Goal: Task Accomplishment & Management: Use online tool/utility

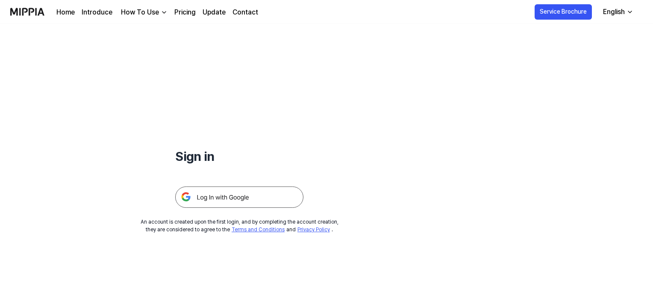
click at [250, 200] on img at bounding box center [239, 197] width 128 height 21
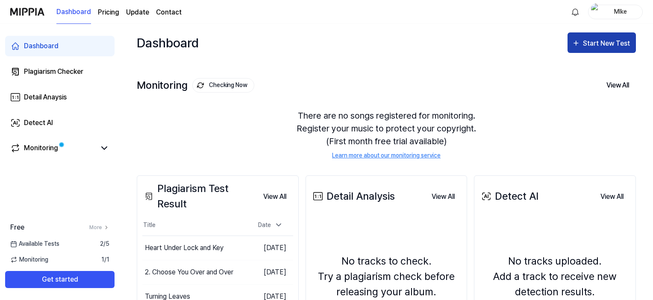
click at [593, 47] on div "Start New Test" at bounding box center [607, 43] width 49 height 11
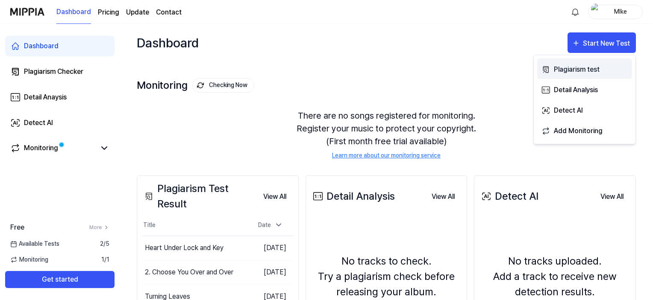
click at [590, 71] on div "Plagiarism test" at bounding box center [591, 69] width 74 height 11
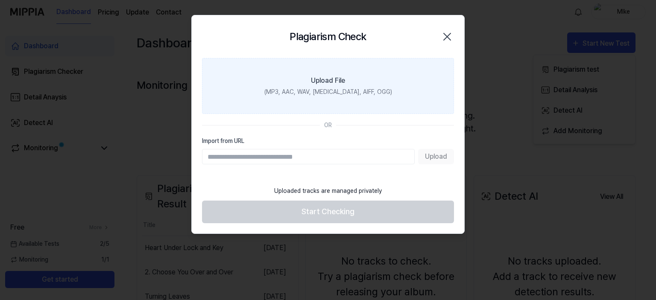
click at [318, 83] on div "Upload File" at bounding box center [328, 81] width 34 height 10
click at [0, 0] on input "Upload File (MP3, AAC, WAV, FLAC, AIFF, OGG)" at bounding box center [0, 0] width 0 height 0
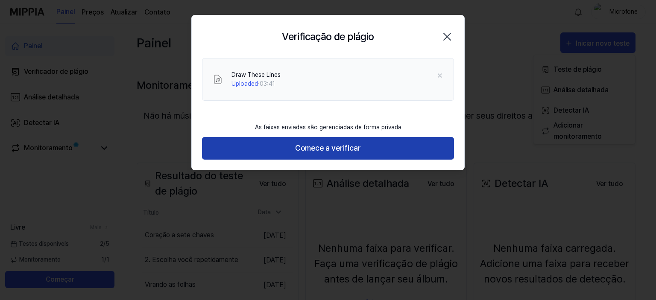
click at [360, 143] on font "Comece a verificar" at bounding box center [328, 148] width 66 height 12
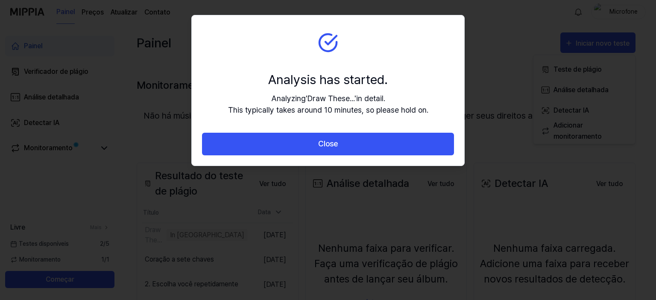
click at [359, 143] on button "Close" at bounding box center [328, 144] width 252 height 23
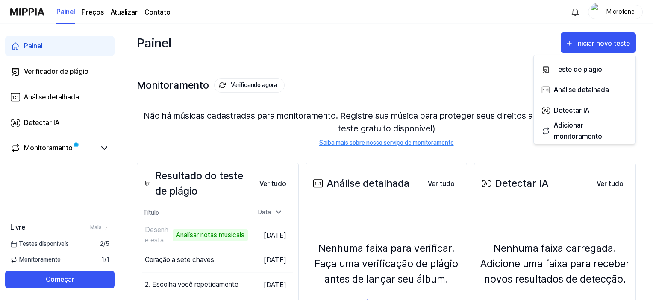
click at [438, 39] on div "Painel Iniciar novo teste" at bounding box center [386, 43] width 499 height 38
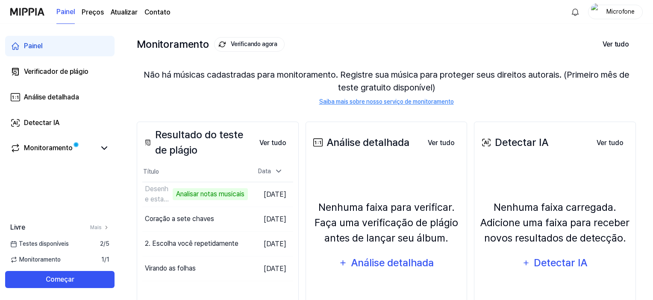
scroll to position [85, 0]
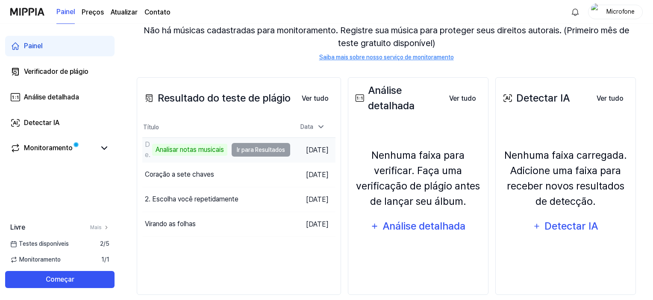
click at [256, 153] on td "Desenhe estas linhas Analisar notas musicais Ir para Resultados" at bounding box center [216, 150] width 148 height 24
click at [329, 150] on font "15 de agosto de 2025" at bounding box center [317, 150] width 23 height 8
click at [173, 149] on font "Analisar notas musicais" at bounding box center [190, 150] width 68 height 8
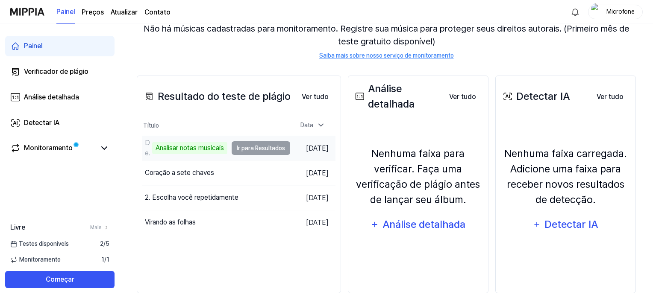
scroll to position [97, 0]
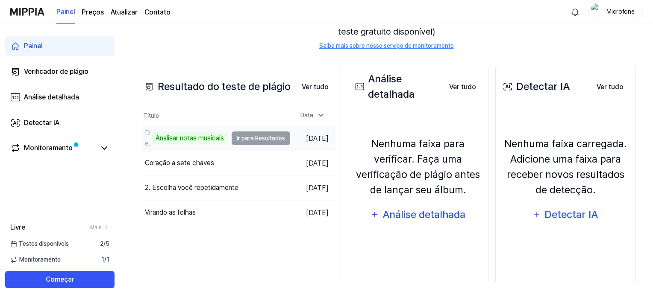
click at [254, 140] on td "Desenhe estas linhas Analisar notas musicais Ir para Resultados" at bounding box center [216, 138] width 148 height 24
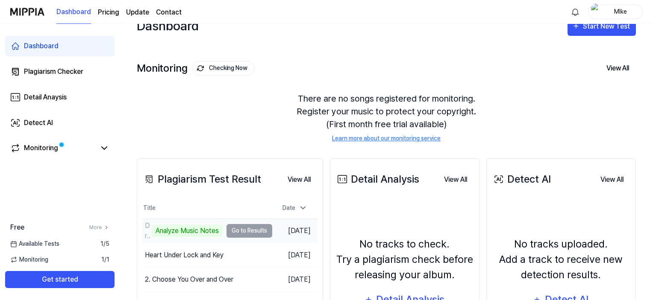
click at [239, 230] on td "Draw These Lines Analyze Music Notes Go to Results" at bounding box center [207, 231] width 130 height 24
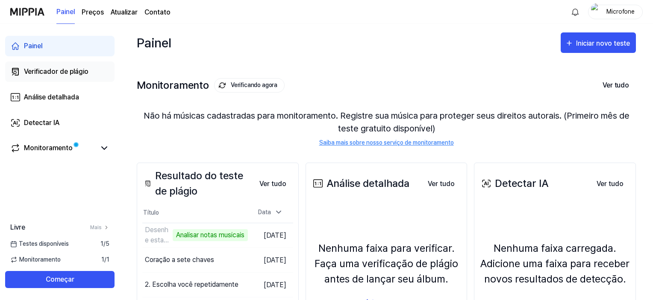
click at [83, 71] on font "Verificador de plágio" at bounding box center [56, 72] width 65 height 8
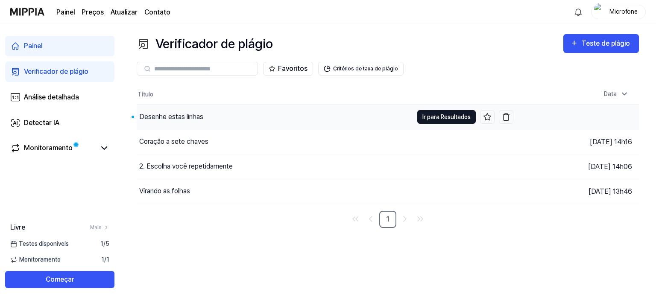
click at [431, 121] on font "Ir para Resultados" at bounding box center [447, 116] width 48 height 9
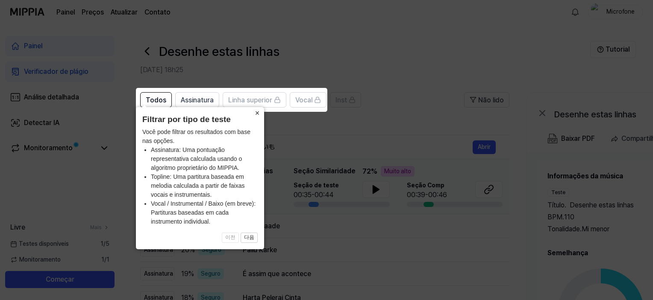
click at [255, 112] on font "×" at bounding box center [257, 113] width 5 height 9
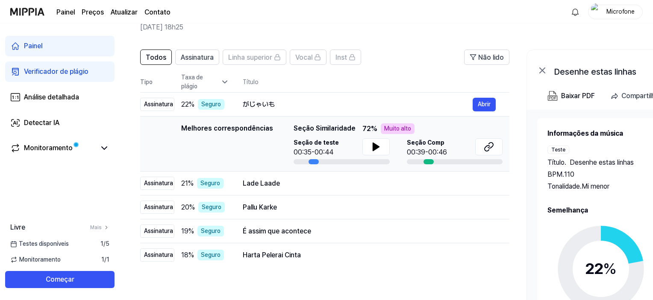
scroll to position [85, 0]
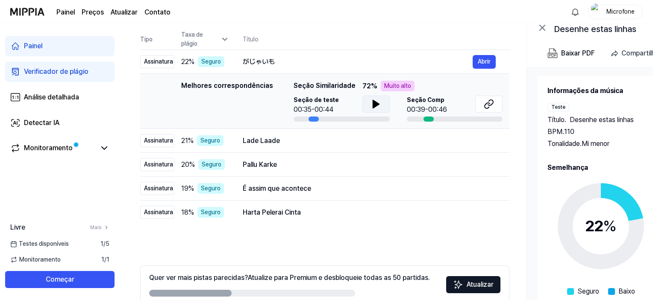
click at [373, 106] on icon at bounding box center [376, 104] width 6 height 8
click at [373, 106] on icon at bounding box center [374, 104] width 2 height 7
click at [489, 104] on icon at bounding box center [489, 104] width 10 height 10
click at [487, 105] on icon at bounding box center [489, 104] width 10 height 10
click at [478, 65] on font "Abrir" at bounding box center [484, 61] width 13 height 7
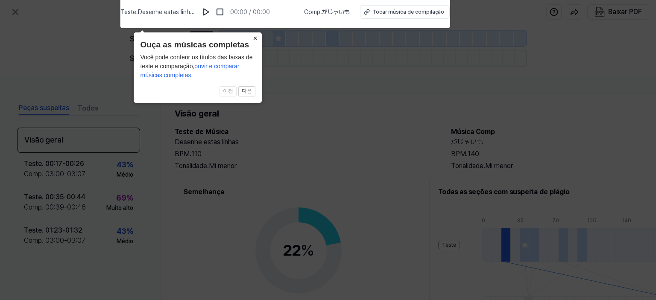
click at [253, 37] on font "×" at bounding box center [255, 38] width 5 height 9
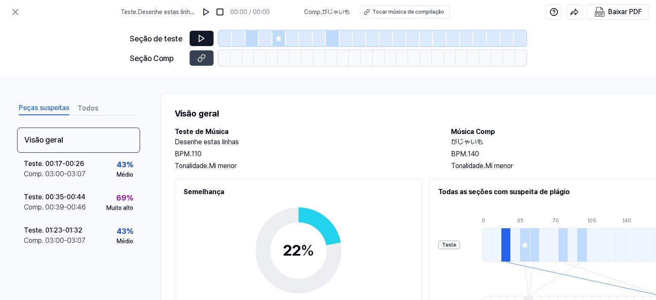
click at [203, 38] on icon at bounding box center [201, 38] width 5 height 6
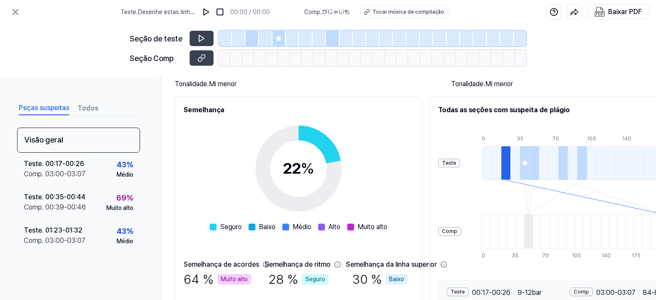
scroll to position [72, 0]
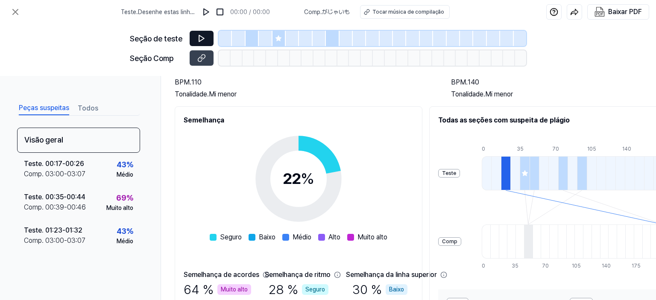
click at [200, 41] on icon at bounding box center [201, 38] width 5 height 6
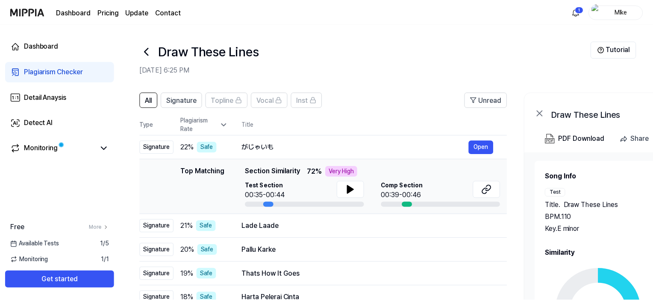
scroll to position [85, 0]
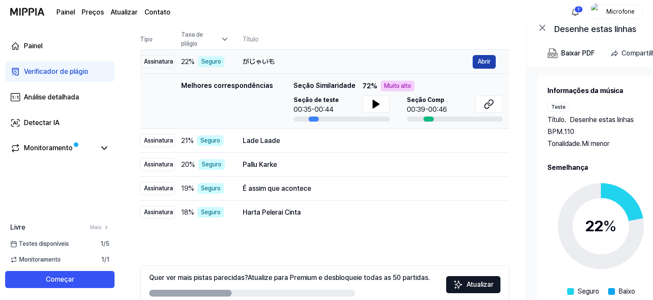
click at [483, 58] on font "Abrir" at bounding box center [484, 61] width 13 height 7
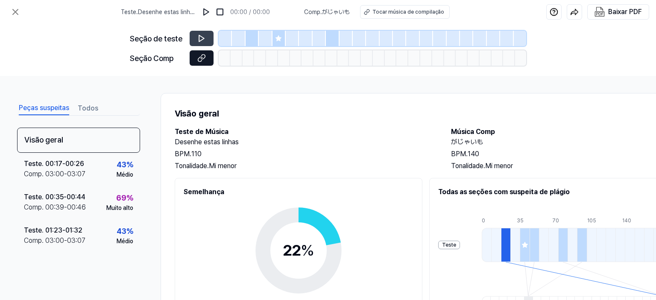
click at [210, 59] on button at bounding box center [202, 57] width 24 height 15
click at [202, 38] on icon at bounding box center [201, 38] width 9 height 9
click at [197, 59] on button at bounding box center [202, 57] width 24 height 15
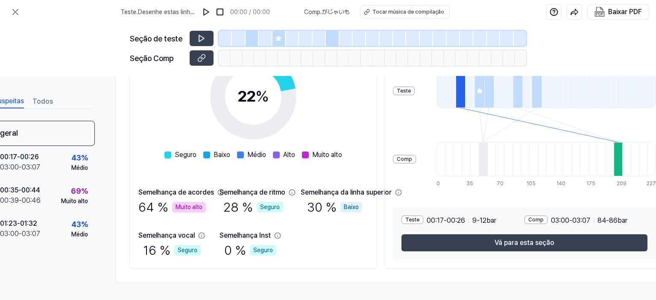
scroll to position [157, 89]
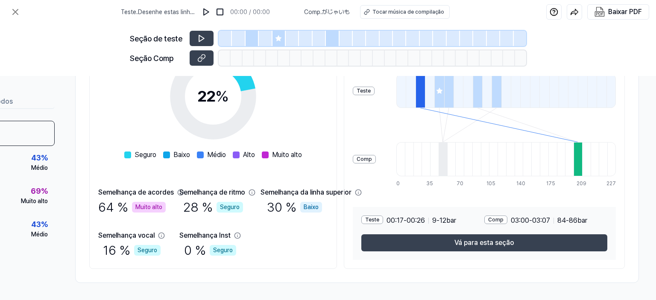
click at [582, 147] on div at bounding box center [578, 159] width 9 height 34
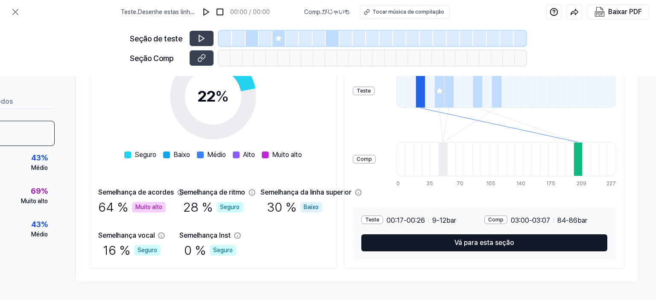
click at [515, 241] on font "Vá para esta seção" at bounding box center [485, 243] width 60 height 8
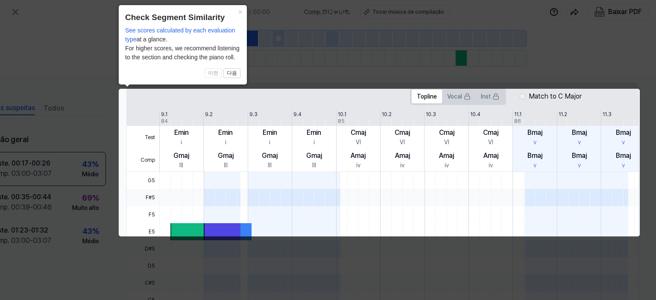
scroll to position [0, 38]
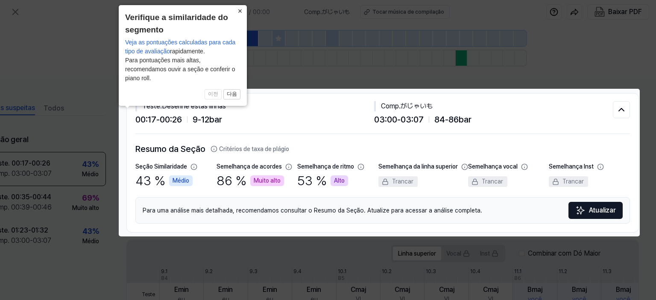
click at [238, 11] on font "×" at bounding box center [240, 11] width 5 height 9
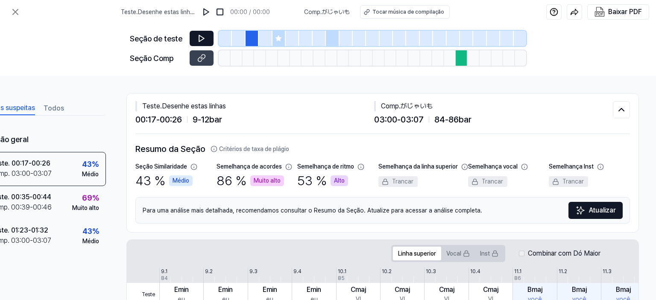
click at [200, 35] on icon at bounding box center [201, 38] width 5 height 6
click at [203, 38] on icon at bounding box center [203, 38] width 1 height 6
click at [467, 55] on div at bounding box center [462, 57] width 12 height 15
click at [466, 57] on div at bounding box center [462, 57] width 12 height 15
click at [204, 55] on icon at bounding box center [203, 57] width 4 height 5
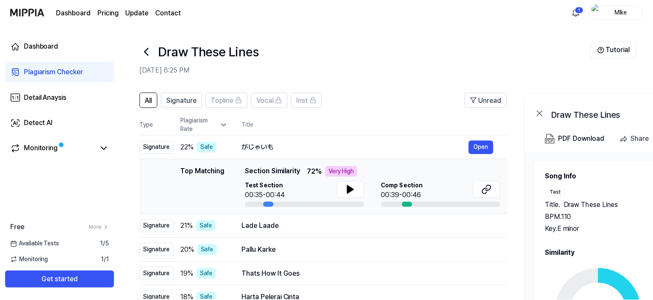
scroll to position [85, 0]
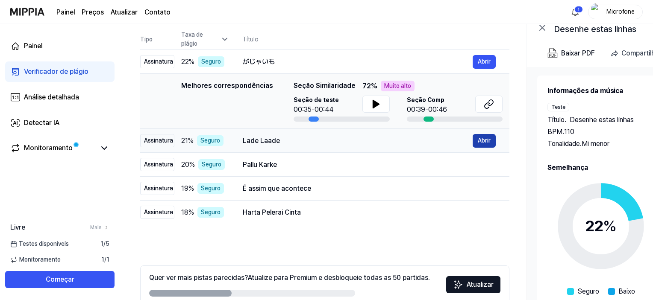
click at [479, 141] on font "Abrir" at bounding box center [484, 140] width 13 height 7
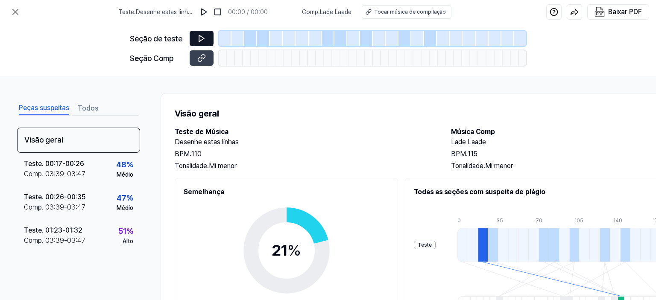
click at [199, 37] on icon at bounding box center [201, 38] width 5 height 6
click at [202, 36] on icon at bounding box center [201, 38] width 9 height 9
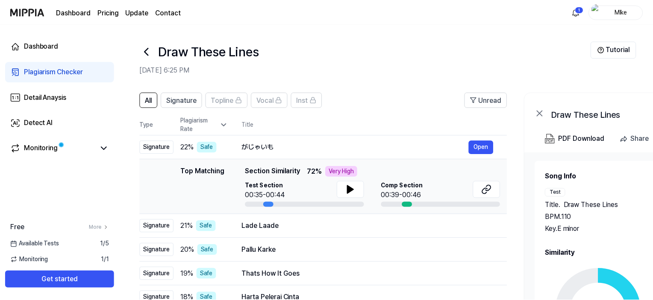
scroll to position [85, 0]
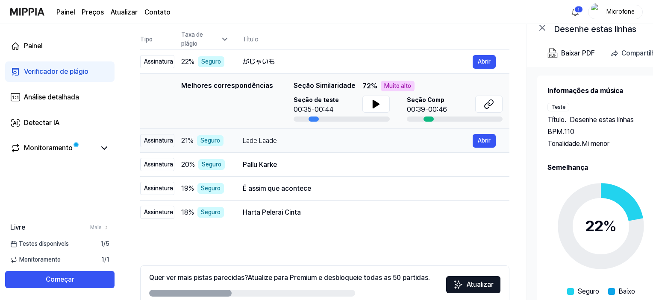
click at [253, 141] on font "Lade Laade" at bounding box center [260, 141] width 34 height 8
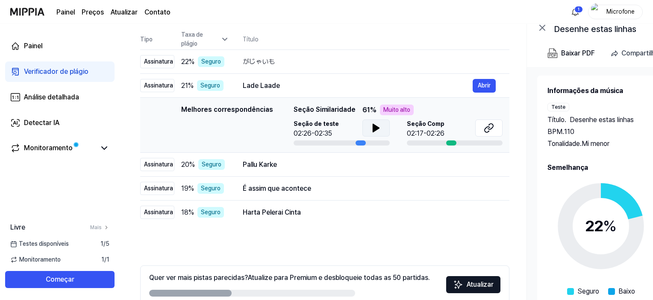
click at [374, 129] on icon at bounding box center [376, 128] width 6 height 8
click at [374, 129] on icon at bounding box center [376, 128] width 10 height 10
click at [490, 130] on icon at bounding box center [489, 128] width 10 height 10
click at [235, 163] on td "Pallu Karke Abrir" at bounding box center [369, 165] width 280 height 24
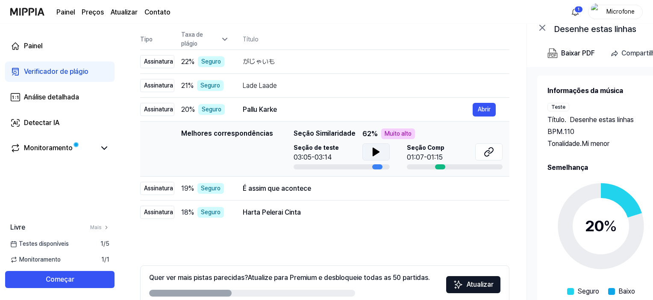
click at [373, 150] on icon at bounding box center [376, 152] width 6 height 8
click at [373, 150] on icon at bounding box center [374, 152] width 2 height 7
click at [496, 150] on button at bounding box center [488, 152] width 27 height 17
click at [248, 193] on font "É assim que acontece" at bounding box center [277, 189] width 68 height 8
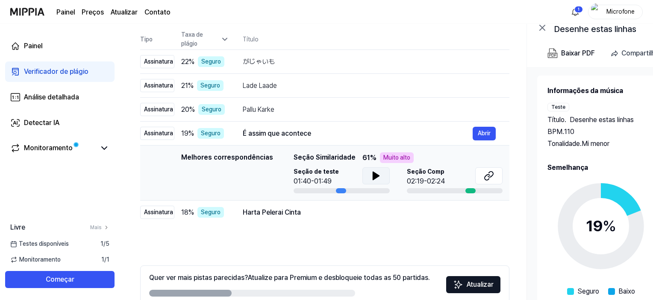
click at [373, 174] on icon at bounding box center [376, 176] width 6 height 8
click at [373, 174] on icon at bounding box center [374, 176] width 2 height 7
click at [487, 176] on icon at bounding box center [489, 176] width 10 height 10
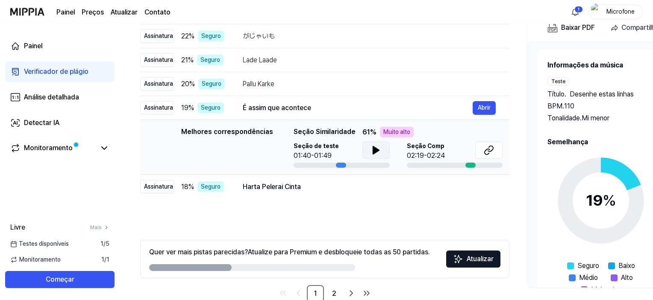
scroll to position [128, 0]
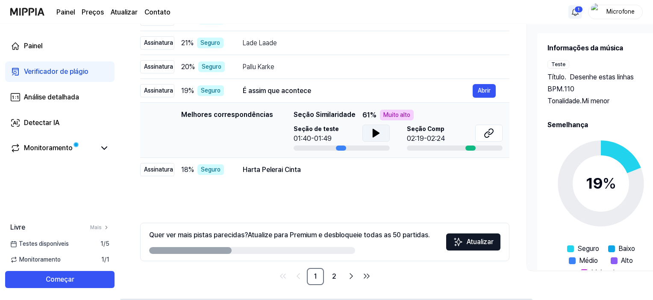
click at [576, 10] on html "Painel Preços Atualizar Contato 1 Microfone Painel Verificador de plágio Anális…" at bounding box center [326, 22] width 653 height 300
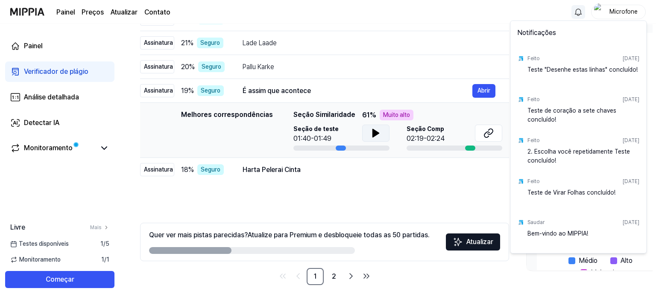
click at [576, 10] on html "Painel Preços Atualizar Contato Microfone Painel Verificador de plágio Análise …" at bounding box center [328, 22] width 656 height 300
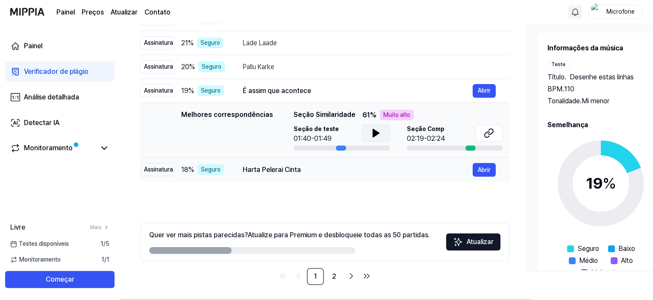
click at [280, 169] on font "Harta Pelerai Cinta" at bounding box center [272, 170] width 58 height 8
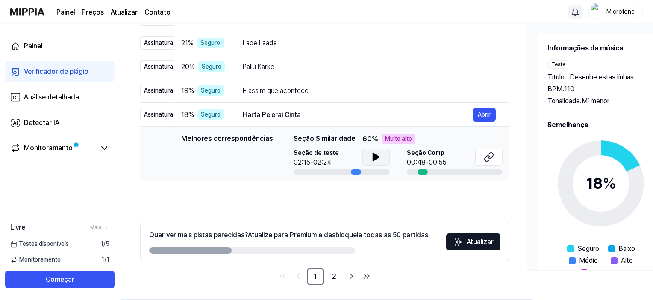
click at [373, 157] on icon at bounding box center [376, 157] width 6 height 8
click at [494, 152] on button at bounding box center [488, 157] width 27 height 17
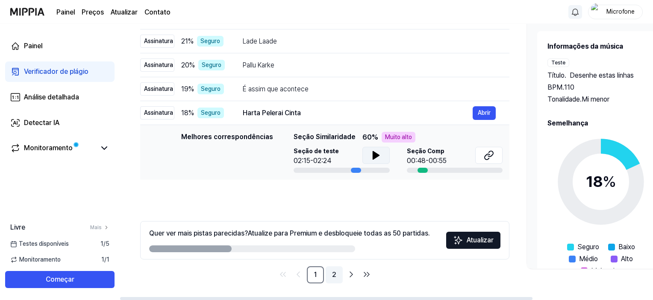
click at [332, 275] on font "2" at bounding box center [334, 275] width 4 height 8
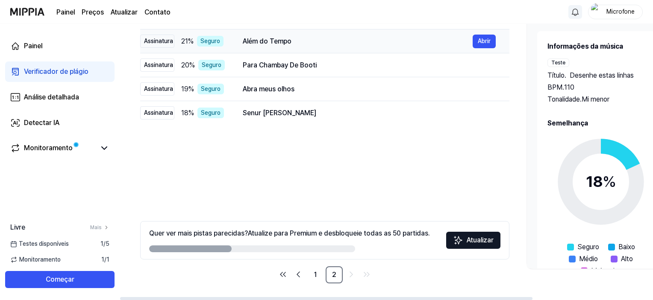
click at [207, 41] on font "Seguro" at bounding box center [210, 41] width 20 height 7
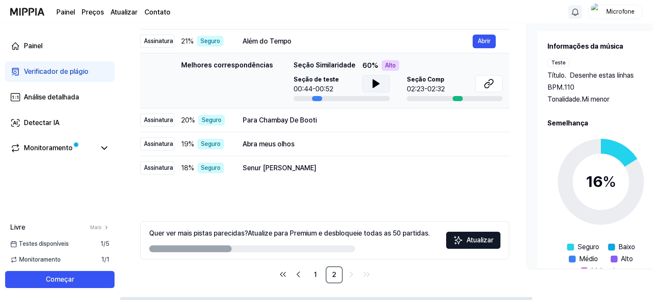
click at [373, 82] on icon at bounding box center [376, 84] width 6 height 8
click at [377, 82] on icon at bounding box center [378, 83] width 2 height 7
click at [485, 83] on icon at bounding box center [489, 84] width 10 height 10
click at [205, 121] on font "Seguro" at bounding box center [212, 120] width 20 height 7
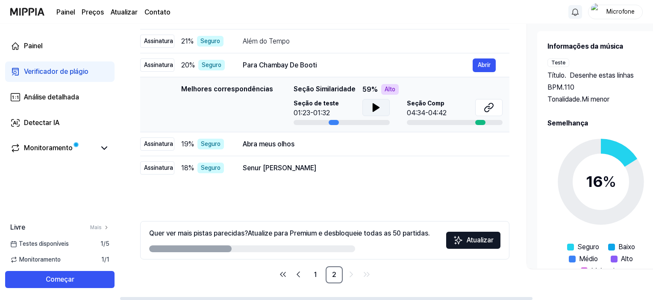
click at [379, 108] on button at bounding box center [375, 107] width 27 height 17
click at [378, 107] on icon at bounding box center [376, 108] width 10 height 10
click at [489, 110] on icon at bounding box center [487, 109] width 5 height 6
click at [202, 143] on div "Seguro" at bounding box center [210, 144] width 26 height 11
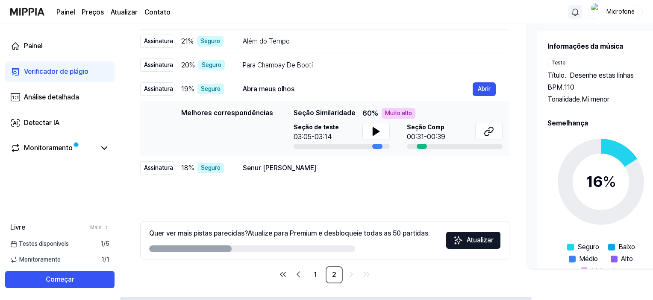
click at [358, 133] on div "Seção de teste 03:05-03:14" at bounding box center [342, 132] width 96 height 19
click at [364, 133] on button at bounding box center [375, 131] width 27 height 17
click at [377, 135] on icon at bounding box center [378, 131] width 2 height 7
click at [487, 132] on icon at bounding box center [489, 131] width 10 height 10
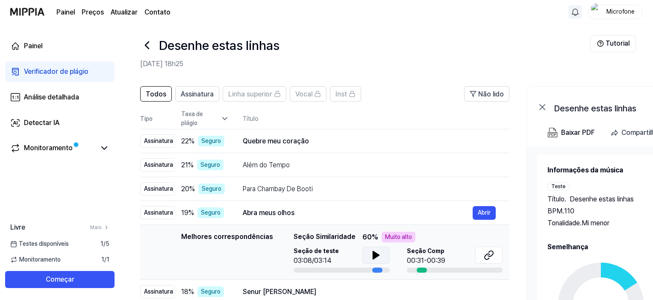
scroll to position [2, 0]
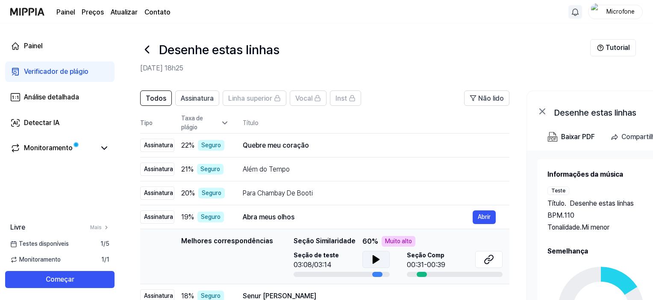
click at [35, 8] on img at bounding box center [27, 12] width 34 height 24
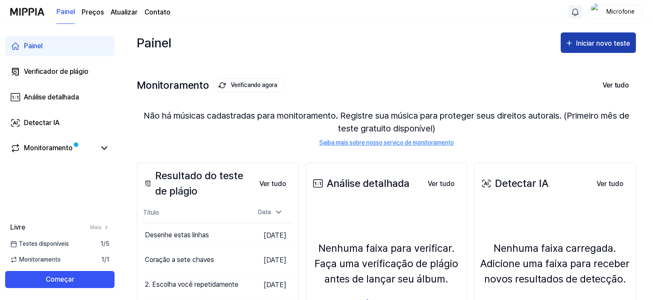
click at [590, 47] on div "Iniciar novo teste" at bounding box center [604, 43] width 56 height 11
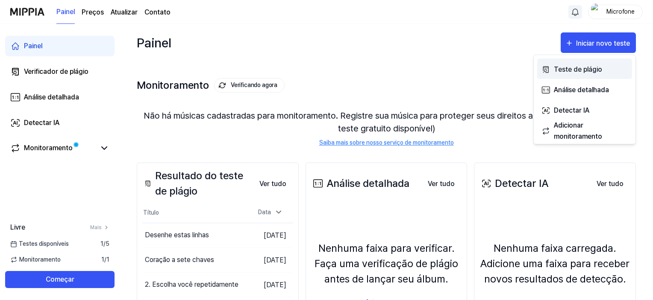
click at [579, 75] on button "Teste de plágio" at bounding box center [584, 69] width 95 height 21
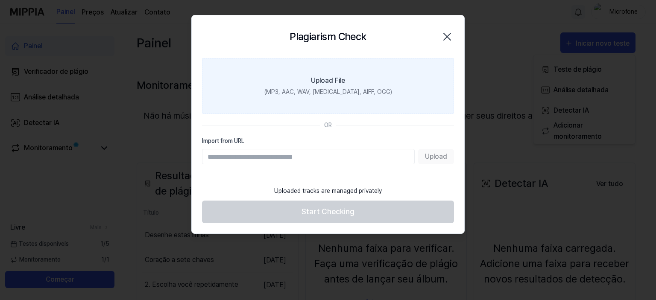
click at [331, 85] on div "Upload File" at bounding box center [328, 81] width 34 height 10
click at [0, 0] on input "Upload File (MP3, AAC, WAV, FLAC, AIFF, OGG)" at bounding box center [0, 0] width 0 height 0
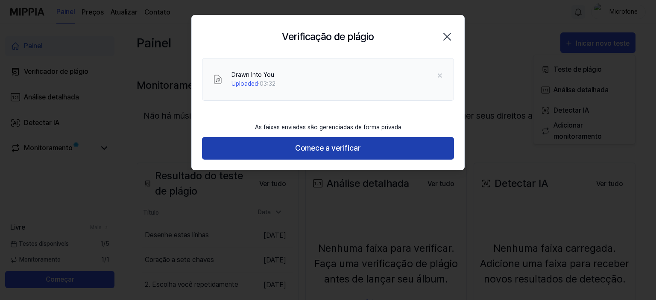
click at [369, 155] on button "Comece a verificar" at bounding box center [328, 148] width 252 height 23
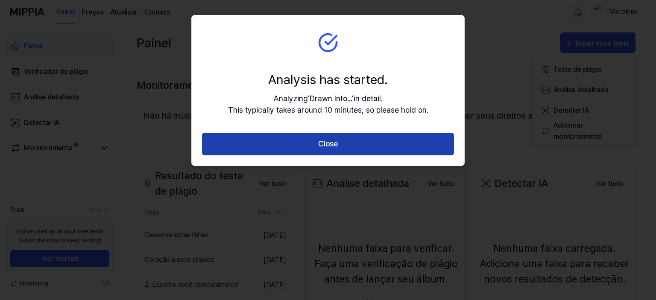
click at [367, 137] on button "Close" at bounding box center [328, 144] width 252 height 23
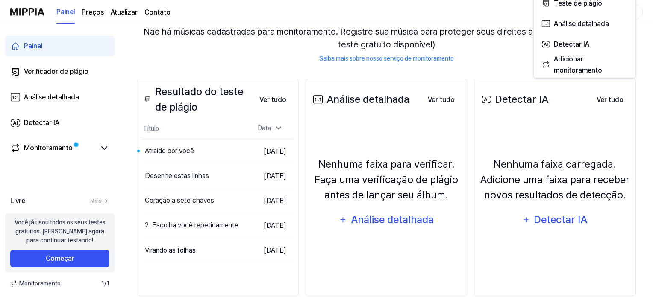
scroll to position [85, 0]
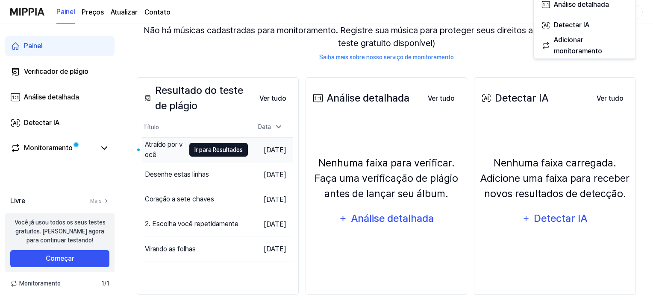
click at [194, 151] on font "Ir para Resultados" at bounding box center [218, 150] width 48 height 7
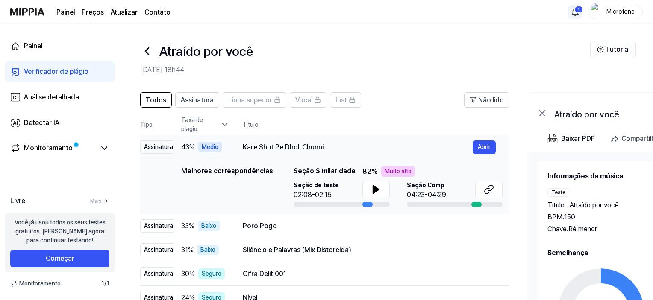
scroll to position [85, 0]
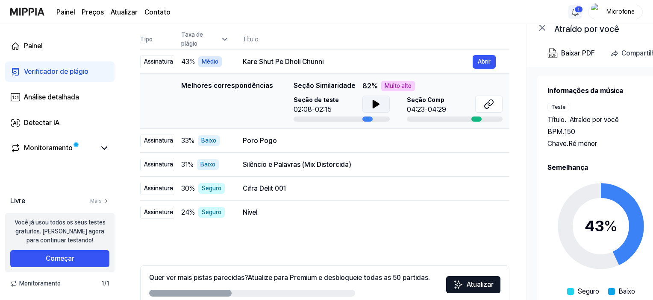
click at [374, 100] on icon at bounding box center [376, 104] width 10 height 10
click at [485, 104] on icon at bounding box center [489, 104] width 10 height 10
click at [483, 111] on button at bounding box center [488, 104] width 27 height 17
click at [209, 141] on font "Baixo" at bounding box center [208, 140] width 15 height 7
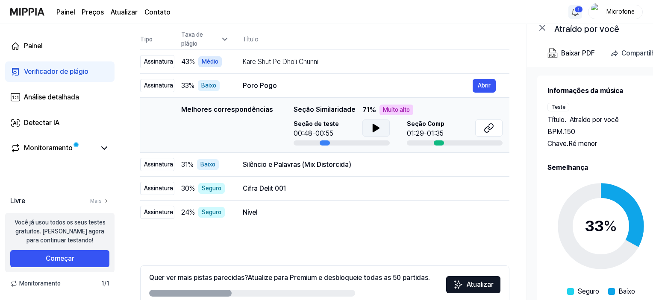
click at [373, 128] on icon at bounding box center [376, 128] width 6 height 8
click at [380, 131] on button at bounding box center [375, 128] width 27 height 17
click at [492, 128] on icon at bounding box center [490, 127] width 5 height 6
click at [244, 163] on font "Silêncio e Palavras (Mix Distorcida)" at bounding box center [297, 165] width 109 height 8
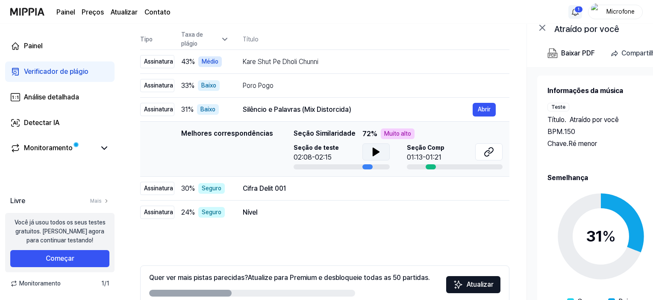
click at [371, 151] on icon at bounding box center [376, 152] width 10 height 10
click at [494, 154] on button at bounding box center [488, 152] width 27 height 17
click at [252, 186] on font "Cifra Delit 001" at bounding box center [264, 189] width 43 height 8
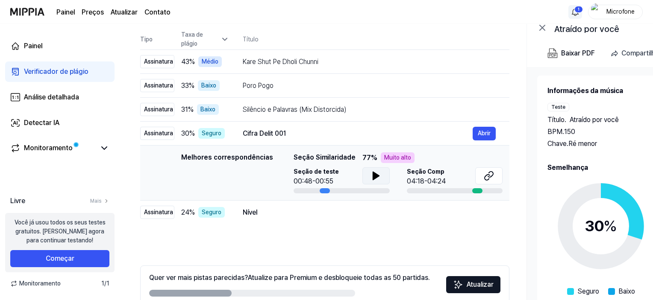
click at [376, 176] on icon at bounding box center [376, 176] width 6 height 8
click at [377, 176] on icon at bounding box center [378, 176] width 2 height 7
click at [480, 176] on button at bounding box center [488, 176] width 27 height 17
click at [250, 211] on font "Nível" at bounding box center [250, 213] width 15 height 8
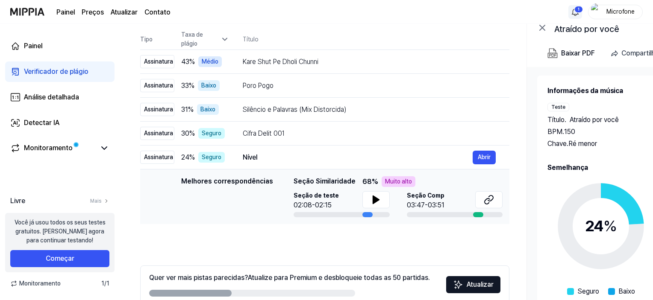
click at [350, 200] on div "Seção de teste 02:08-02:15" at bounding box center [342, 200] width 96 height 19
click at [376, 198] on icon at bounding box center [376, 200] width 6 height 8
click at [377, 198] on icon at bounding box center [378, 200] width 2 height 7
click at [490, 197] on icon at bounding box center [489, 200] width 10 height 10
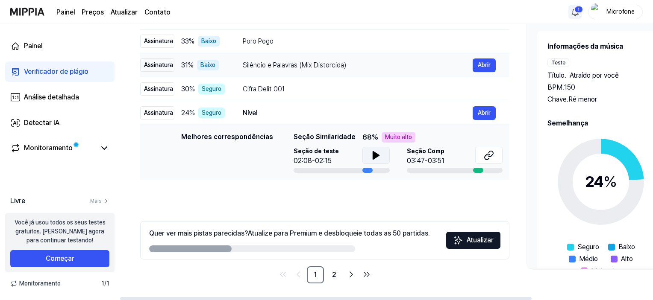
scroll to position [130, 0]
click at [333, 273] on font "2" at bounding box center [334, 275] width 4 height 8
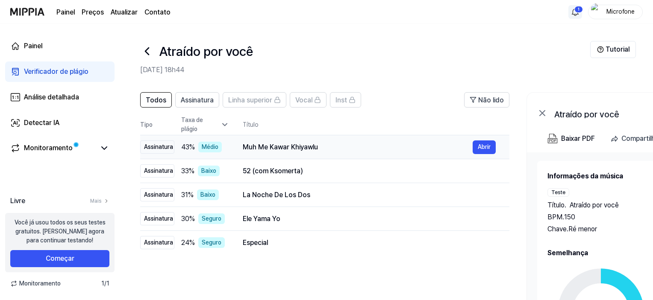
click at [248, 151] on font "Muh Me Kawar Khiyawlu" at bounding box center [280, 147] width 75 height 8
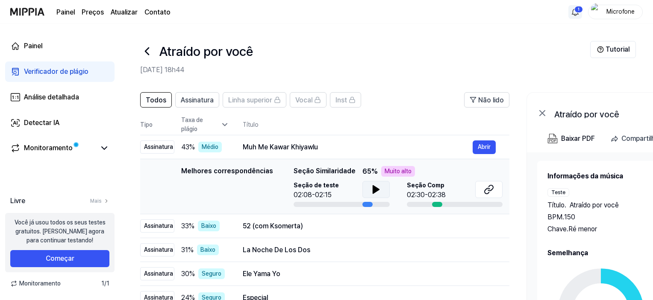
click at [376, 194] on icon at bounding box center [376, 190] width 10 height 10
click at [482, 191] on button at bounding box center [488, 189] width 27 height 17
